Goal: Obtain resource: Download file/media

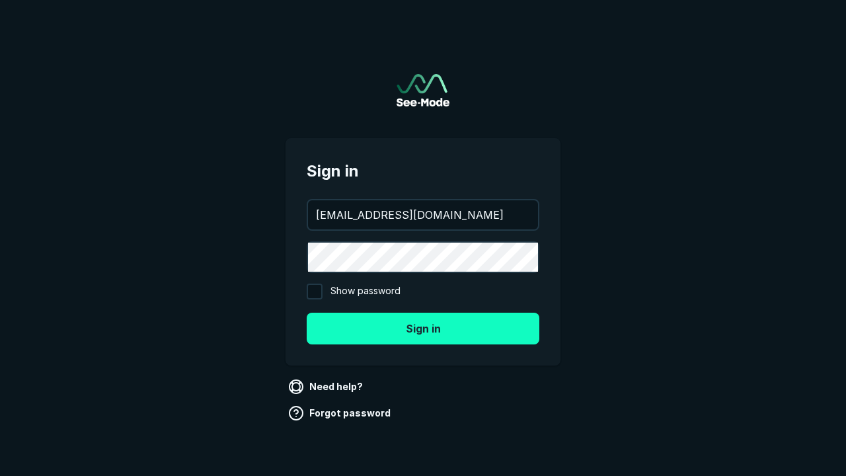
click at [423, 328] on button "Sign in" at bounding box center [423, 328] width 233 height 32
